Goal: Book appointment/travel/reservation

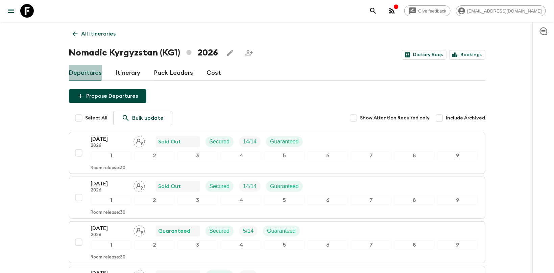
click at [79, 66] on link "Departures" at bounding box center [85, 73] width 33 height 16
click at [80, 75] on link "Departures" at bounding box center [85, 73] width 33 height 16
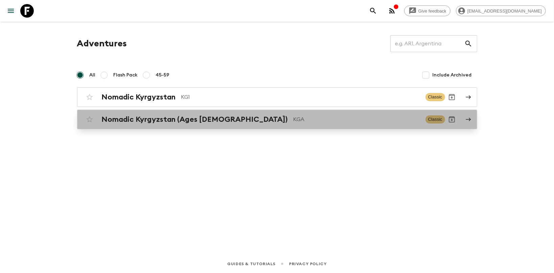
click at [140, 124] on div "Nomadic Kyrgyzstan (Ages [DEMOGRAPHIC_DATA]) KGA Classic" at bounding box center [264, 120] width 363 height 14
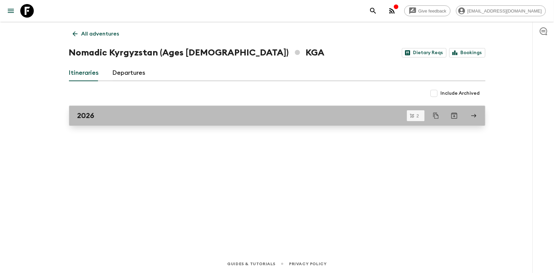
click at [131, 119] on div "2026" at bounding box center [270, 115] width 387 height 9
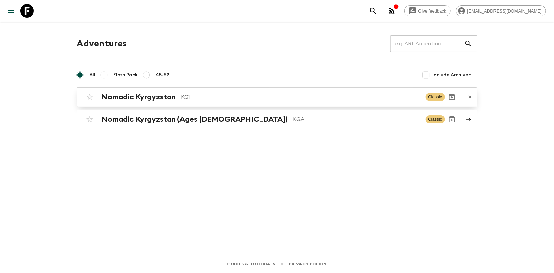
click at [182, 99] on p "KG1" at bounding box center [300, 97] width 239 height 8
